Goal: Task Accomplishment & Management: Complete application form

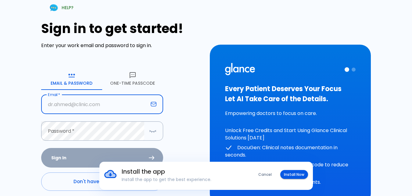
click at [90, 113] on input "text" at bounding box center [94, 104] width 107 height 19
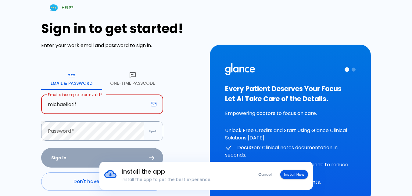
type input "michaellatif"
click at [97, 104] on input "michaellatif" at bounding box center [94, 104] width 107 height 19
click at [118, 79] on button "One-Time Passcode" at bounding box center [132, 79] width 61 height 22
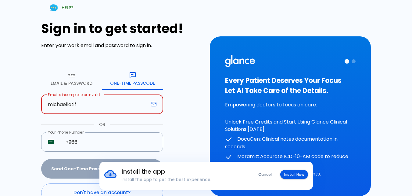
click at [112, 96] on input "michaellatif" at bounding box center [94, 104] width 107 height 19
type input "m"
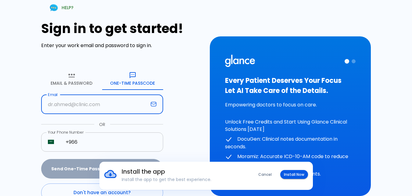
click at [99, 149] on input "+966" at bounding box center [111, 141] width 104 height 19
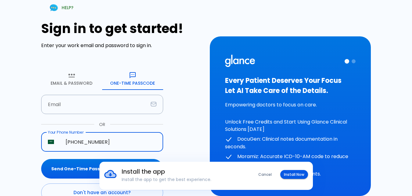
type input "[PHONE_NUMBER]"
click at [41, 159] on button "Send One-Time Passcode" at bounding box center [102, 169] width 122 height 20
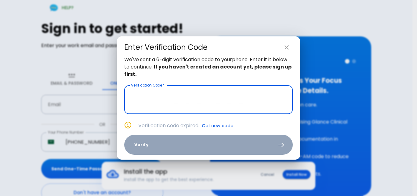
type input "_ _ _ _ _ _"
click at [285, 48] on icon "close" at bounding box center [286, 47] width 7 height 7
